Goal: Task Accomplishment & Management: Manage account settings

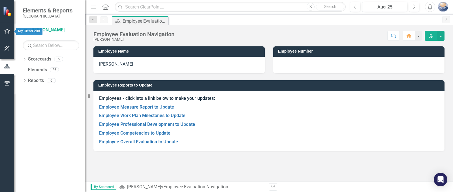
click at [7, 31] on icon "button" at bounding box center [7, 31] width 6 height 5
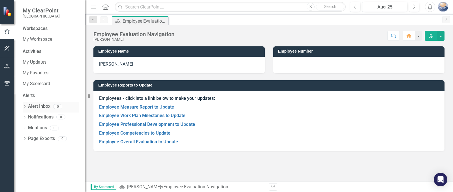
click at [42, 106] on link "Alert Inbox" at bounding box center [39, 106] width 22 height 7
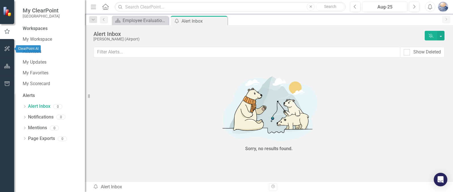
click at [6, 49] on icon "button" at bounding box center [7, 48] width 6 height 5
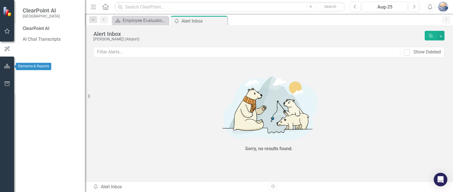
click at [7, 66] on icon "button" at bounding box center [7, 66] width 6 height 5
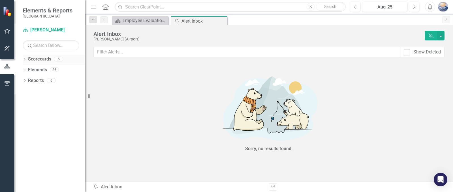
click at [47, 60] on link "Scorecards" at bounding box center [39, 59] width 23 height 7
click at [5, 80] on button "button" at bounding box center [7, 84] width 13 height 12
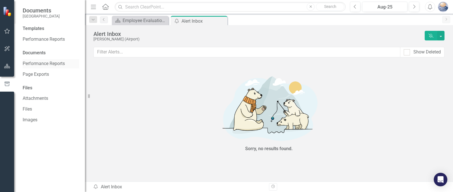
click at [59, 62] on link "Performance Reports" at bounding box center [51, 64] width 57 height 7
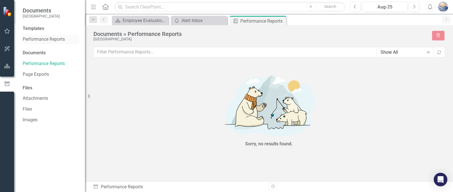
click at [56, 38] on link "Performance Reports" at bounding box center [51, 39] width 57 height 7
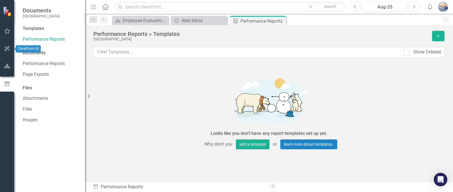
click at [10, 29] on icon "button" at bounding box center [7, 31] width 6 height 5
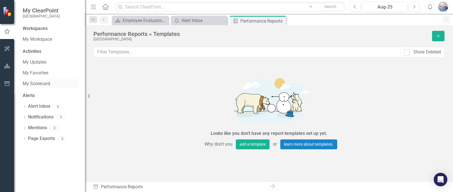
click at [32, 87] on link "My Scorecard" at bounding box center [51, 84] width 57 height 7
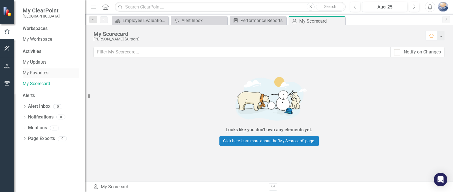
click at [43, 75] on link "My Favorites" at bounding box center [51, 73] width 57 height 7
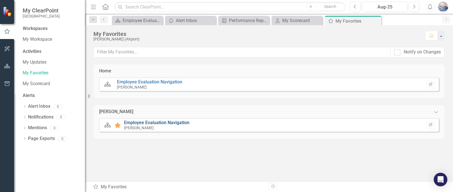
click at [151, 123] on link "Employee Evaluation Navigation" at bounding box center [156, 122] width 65 height 5
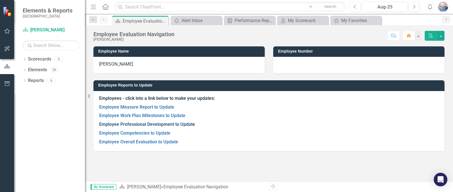
click at [127, 124] on link "Employee Professional Development to Update" at bounding box center [147, 124] width 96 height 5
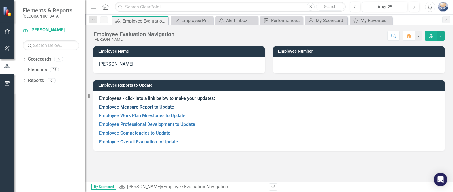
click at [146, 108] on link "Employee Measure Report to Update" at bounding box center [136, 106] width 75 height 5
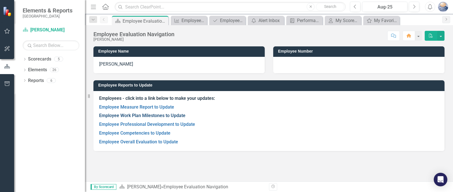
click at [143, 116] on link "Employee Work Plan Milestones to Update" at bounding box center [142, 115] width 86 height 5
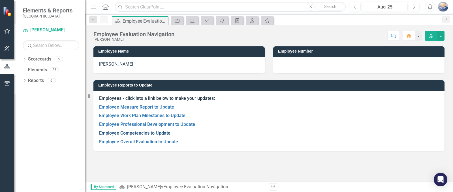
click at [142, 132] on link "Employee Competencies to Update" at bounding box center [134, 133] width 71 height 5
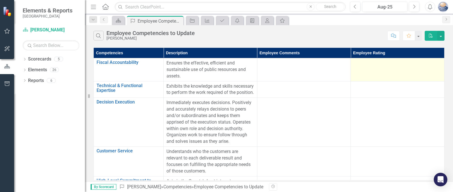
click at [389, 64] on div at bounding box center [398, 63] width 88 height 7
click at [399, 66] on div at bounding box center [398, 63] width 88 height 7
click at [380, 70] on td at bounding box center [398, 69] width 94 height 23
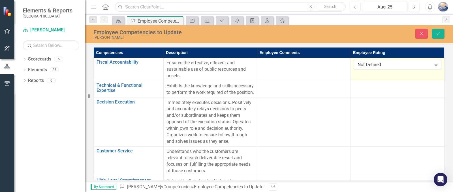
click at [430, 66] on div "Not Defined" at bounding box center [395, 65] width 74 height 7
click at [374, 66] on div "Not Defined" at bounding box center [395, 65] width 74 height 7
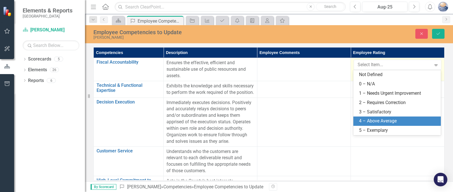
click at [384, 121] on div "4 – Above Average" at bounding box center [398, 121] width 78 height 7
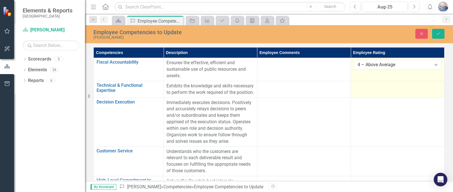
click at [373, 95] on td at bounding box center [398, 89] width 94 height 17
click at [382, 87] on div "Not Defined" at bounding box center [395, 88] width 74 height 7
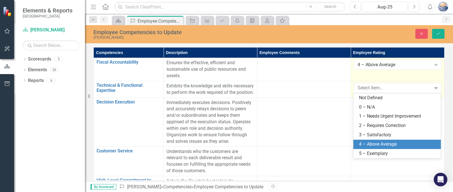
click at [383, 146] on div "4 – Above Average" at bounding box center [398, 144] width 78 height 7
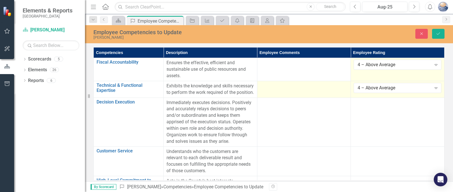
click at [269, 91] on td at bounding box center [304, 89] width 94 height 17
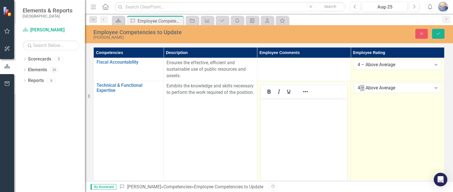
click at [290, 112] on body "Rich Text Area. Press ALT-0 for help." at bounding box center [303, 140] width 87 height 85
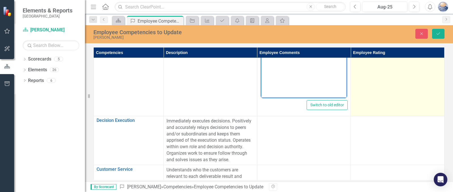
scroll to position [113, 0]
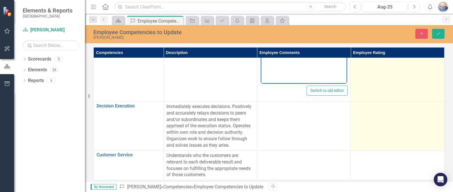
click at [414, 127] on td at bounding box center [398, 126] width 94 height 49
click at [405, 128] on td at bounding box center [398, 126] width 94 height 49
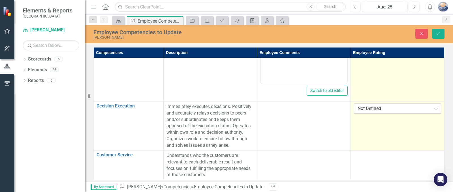
click at [405, 108] on div "Not Defined" at bounding box center [395, 109] width 74 height 7
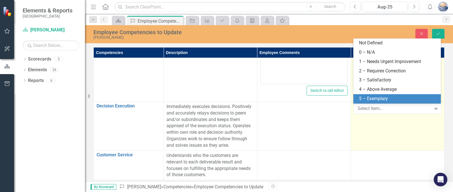
click at [384, 97] on div "5 – Exemplary" at bounding box center [398, 99] width 78 height 7
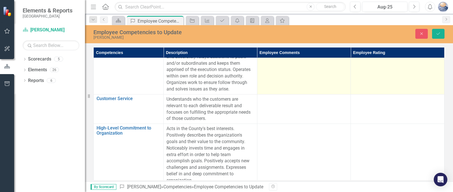
scroll to position [170, 0]
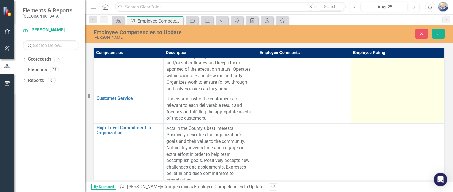
click at [357, 106] on td at bounding box center [398, 108] width 94 height 29
click at [365, 101] on div "Not Defined" at bounding box center [395, 101] width 74 height 7
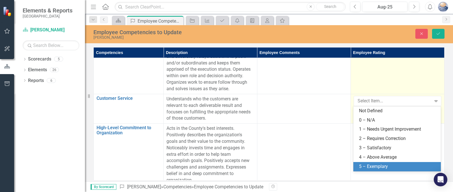
click at [370, 166] on div "5 – Exemplary" at bounding box center [398, 167] width 78 height 7
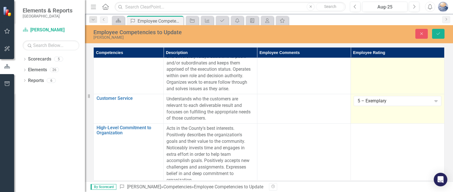
scroll to position [198, 0]
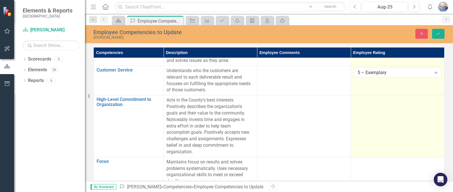
click at [371, 127] on td at bounding box center [398, 126] width 94 height 62
click at [377, 104] on div "Not Defined" at bounding box center [395, 102] width 74 height 7
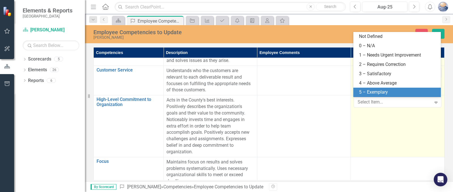
click at [375, 92] on div "5 – Exemplary" at bounding box center [398, 92] width 78 height 7
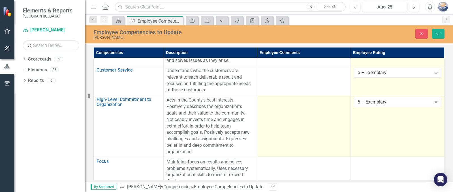
click at [277, 115] on td at bounding box center [304, 126] width 94 height 62
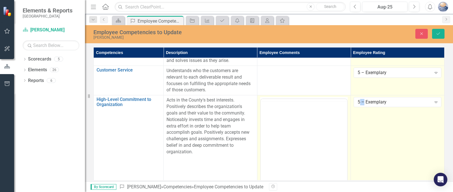
scroll to position [0, 0]
click at [279, 121] on body "Rich Text Area. Press ALT-0 for help." at bounding box center [303, 154] width 87 height 85
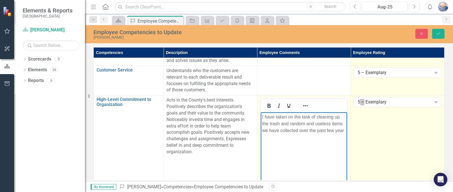
click at [344, 131] on p "I have taken on the task of cleaning up the trash and random and useless items …" at bounding box center [304, 124] width 84 height 20
drag, startPoint x: 329, startPoint y: 145, endPoint x: 329, endPoint y: 156, distance: 11.3
click at [329, 156] on body "I have taken on the task of cleaning up the trash and random and useless items …" at bounding box center [303, 154] width 87 height 85
click at [335, 146] on p "I have taken on the task of cleaning up the trash and random and useless items …" at bounding box center [304, 134] width 84 height 41
click at [329, 163] on body "I have taken on the task of cleaning up the trash and random and useless items …" at bounding box center [303, 154] width 87 height 85
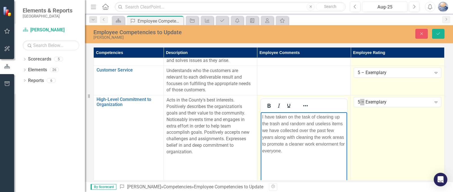
drag, startPoint x: 327, startPoint y: 146, endPoint x: 329, endPoint y: 163, distance: 16.5
click at [328, 165] on body "I have taken on the task of cleaning up the trash and random and useless items …" at bounding box center [303, 154] width 87 height 85
click at [326, 146] on p "I have taken on the task of cleaning up the trash and random and useless items …" at bounding box center [304, 134] width 84 height 41
click at [337, 144] on p "I have taken on the task of cleaning up the trash and random and useless items …" at bounding box center [304, 134] width 84 height 41
click at [291, 153] on p "I have taken on the task of cleaning up the trash and random and useless items …" at bounding box center [304, 134] width 84 height 41
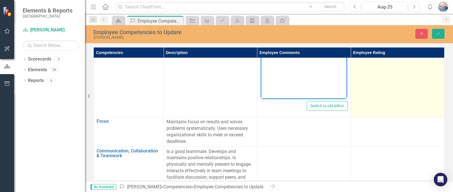
scroll to position [311, 0]
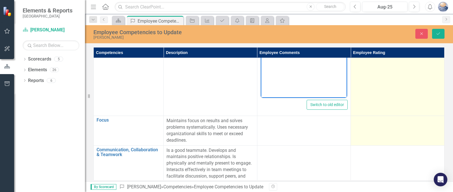
click at [378, 132] on td at bounding box center [398, 130] width 94 height 29
click at [378, 133] on td at bounding box center [398, 130] width 94 height 29
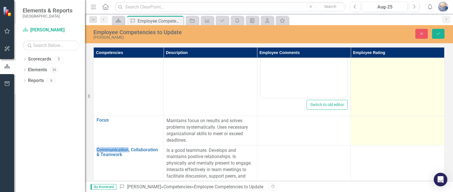
click at [378, 133] on td at bounding box center [398, 130] width 94 height 29
click at [385, 124] on div "Not Defined" at bounding box center [395, 123] width 74 height 7
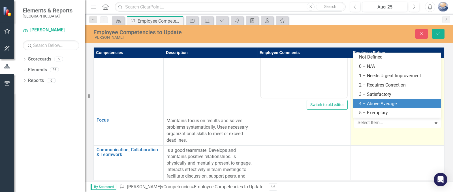
click at [382, 105] on div "4 – Above Average" at bounding box center [398, 104] width 78 height 7
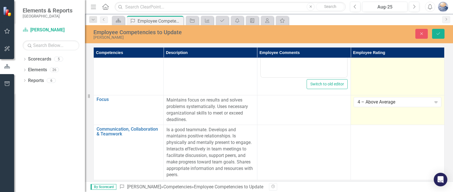
scroll to position [336, 0]
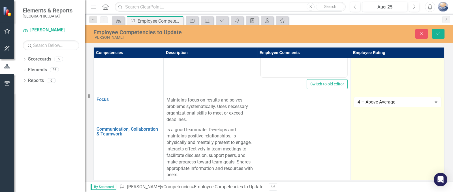
click at [368, 138] on td at bounding box center [398, 152] width 94 height 55
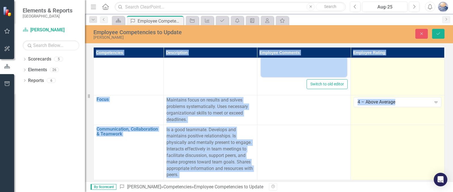
click at [368, 138] on td at bounding box center [398, 152] width 94 height 55
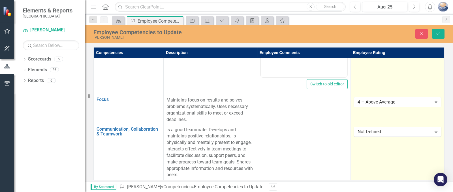
click at [372, 129] on div "Not Defined" at bounding box center [395, 132] width 74 height 7
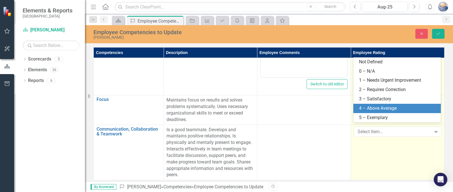
click at [375, 108] on div "4 – Above Average" at bounding box center [398, 108] width 78 height 7
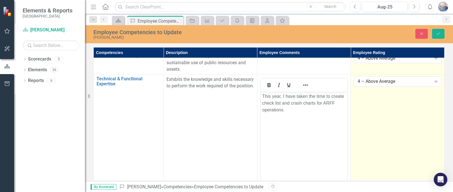
scroll to position [0, 0]
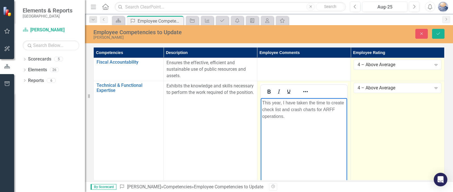
click at [292, 117] on p "This year, I have taken the time to create check list and crash charts for ARFF…" at bounding box center [304, 109] width 84 height 20
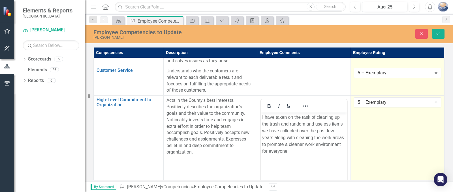
scroll to position [198, 0]
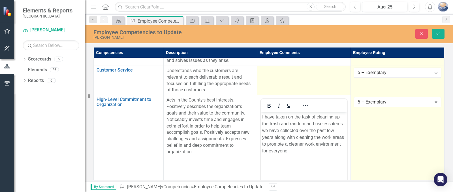
click at [275, 81] on td at bounding box center [304, 80] width 94 height 29
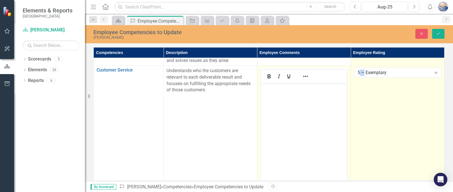
scroll to position [0, 0]
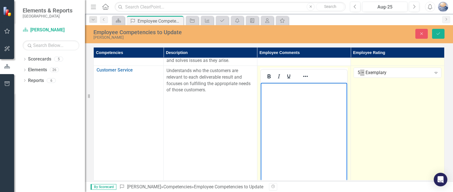
click at [277, 91] on body "Rich Text Area. Press ALT-0 for help." at bounding box center [303, 125] width 87 height 85
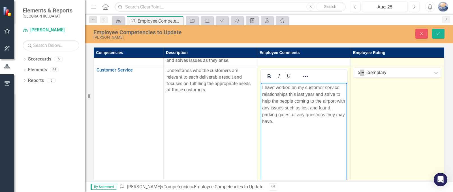
click at [282, 126] on body "I have worked on my customer service relationships this last year and strive to…" at bounding box center [303, 125] width 87 height 85
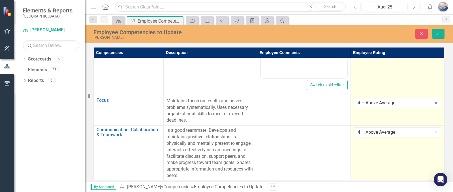
scroll to position [441, 0]
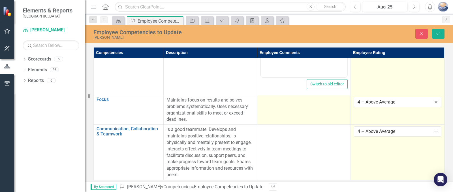
click at [321, 105] on td at bounding box center [304, 109] width 94 height 29
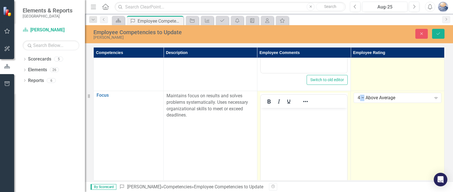
scroll to position [0, 0]
click at [379, 99] on div "4 – Above Average" at bounding box center [395, 98] width 74 height 7
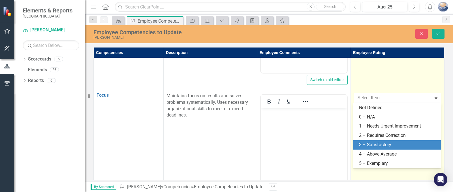
click at [376, 143] on div "3 – Satisfactory" at bounding box center [398, 145] width 78 height 7
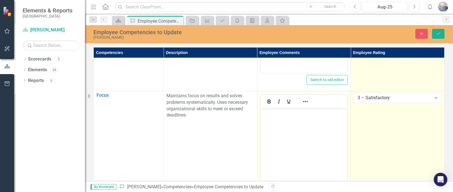
click at [271, 121] on body "Rich Text Area. Press ALT-0 for help." at bounding box center [303, 150] width 87 height 85
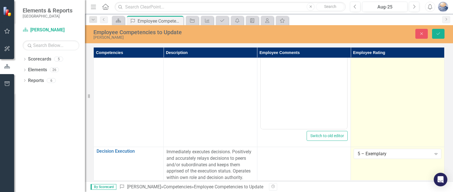
scroll to position [64, 0]
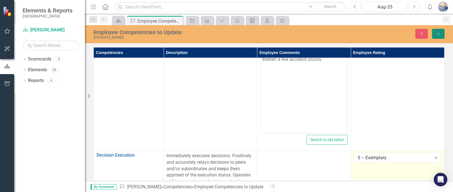
click at [438, 34] on icon "submit" at bounding box center [438, 34] width 3 height 2
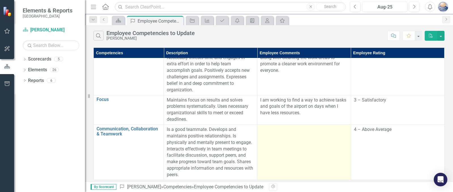
scroll to position [0, 0]
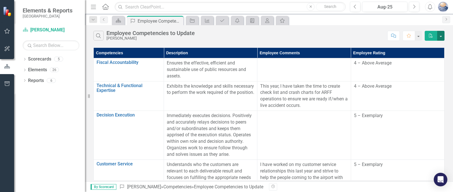
click at [441, 37] on button "button" at bounding box center [440, 36] width 7 height 10
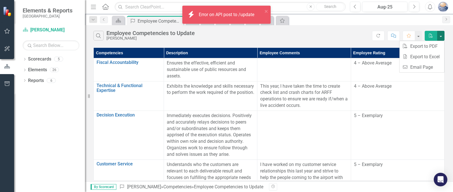
click at [443, 37] on button "button" at bounding box center [440, 36] width 7 height 10
drag, startPoint x: 431, startPoint y: 36, endPoint x: 321, endPoint y: 34, distance: 110.7
click at [315, 35] on div "Search Employee Competencies to Update [PERSON_NAME]" at bounding box center [232, 36] width 279 height 10
click at [433, 34] on icon "PDF" at bounding box center [430, 36] width 5 height 4
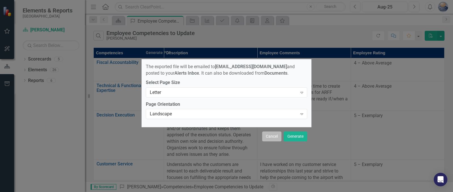
click at [268, 137] on button "Cancel" at bounding box center [271, 137] width 19 height 10
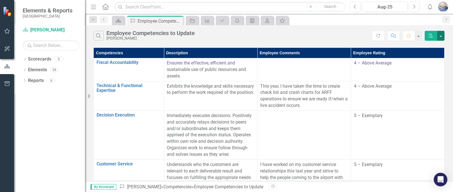
click at [440, 35] on button "button" at bounding box center [440, 36] width 7 height 10
click at [426, 48] on link "PDF Export to PDF" at bounding box center [421, 46] width 45 height 10
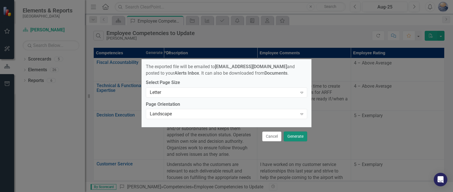
click at [292, 134] on button "Generate" at bounding box center [295, 137] width 23 height 10
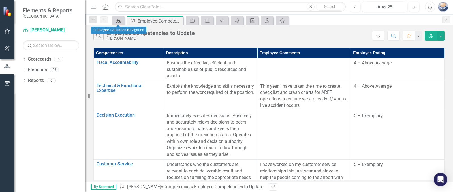
click at [120, 21] on icon "Scorecard" at bounding box center [119, 20] width 6 height 5
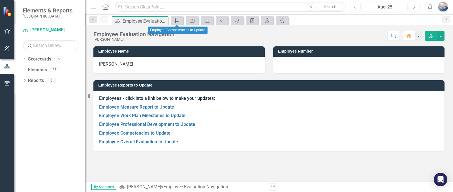
click at [177, 22] on icon "Competency" at bounding box center [177, 20] width 6 height 5
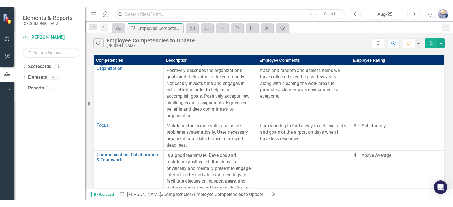
scroll to position [167, 0]
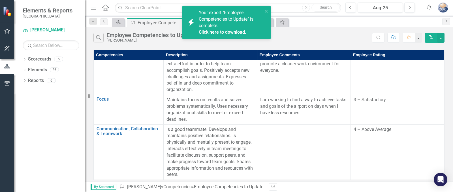
click at [217, 31] on link "Click here to download." at bounding box center [223, 31] width 48 height 5
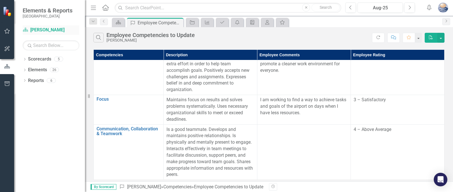
click at [43, 27] on link "Scorecard [PERSON_NAME]" at bounding box center [51, 30] width 57 height 7
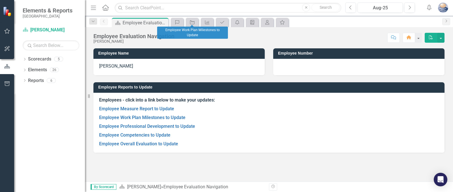
click at [182, 19] on div "Competency" at bounding box center [177, 22] width 13 height 9
click at [180, 20] on icon "Competency" at bounding box center [177, 22] width 6 height 5
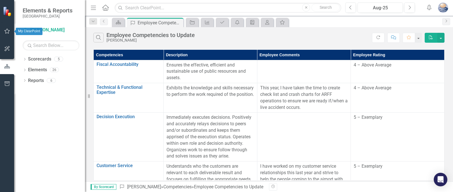
click at [7, 31] on icon "button" at bounding box center [7, 31] width 6 height 5
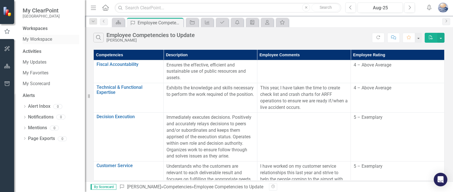
click at [39, 39] on link "My Workspace" at bounding box center [51, 39] width 57 height 7
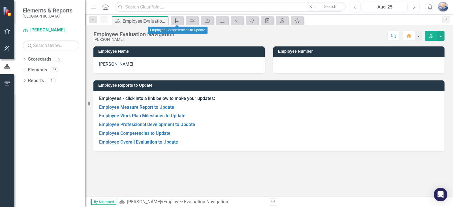
click at [178, 20] on icon "Competency" at bounding box center [177, 20] width 6 height 5
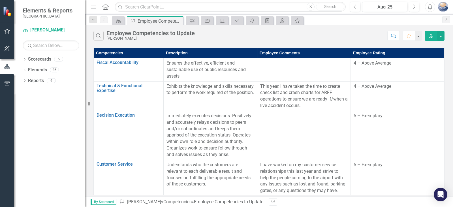
click at [445, 5] on img "button" at bounding box center [443, 7] width 10 height 10
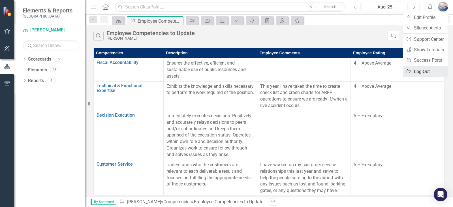
click at [425, 70] on link "Logout Log Out" at bounding box center [425, 71] width 45 height 10
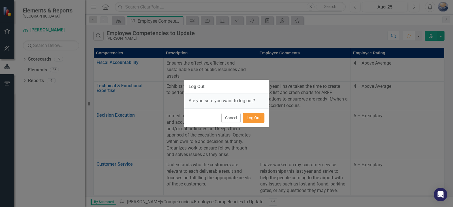
click at [260, 118] on button "Log Out" at bounding box center [254, 118] width 22 height 10
